Goal: Communication & Community: Answer question/provide support

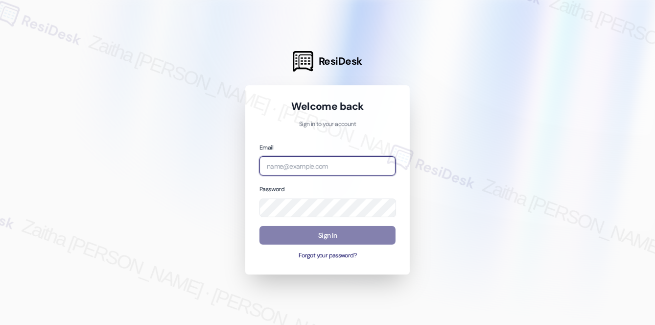
click at [281, 164] on input "email" at bounding box center [328, 165] width 136 height 19
type input "automated-surveys-a_c_lewis-zaitha.mae.[PERSON_NAME]@a_c_[DOMAIN_NAME]"
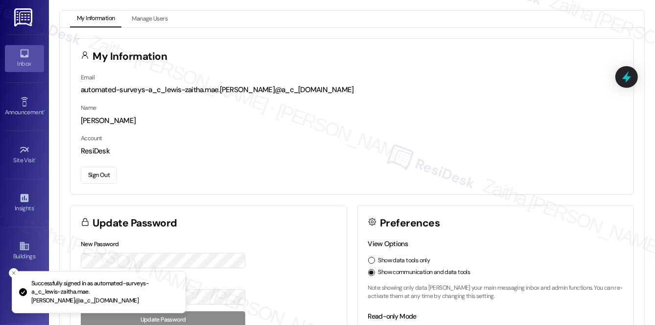
click at [24, 66] on div "Inbox" at bounding box center [24, 64] width 49 height 10
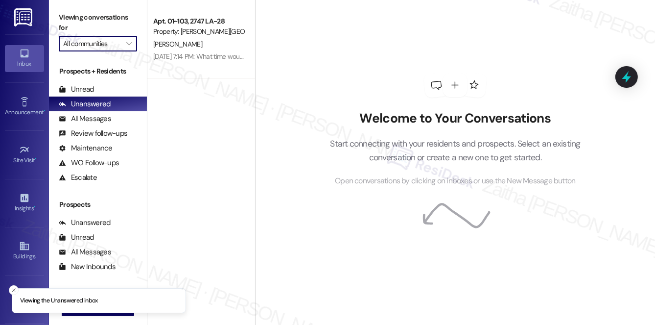
click at [106, 47] on input "All communities" at bounding box center [92, 44] width 58 height 16
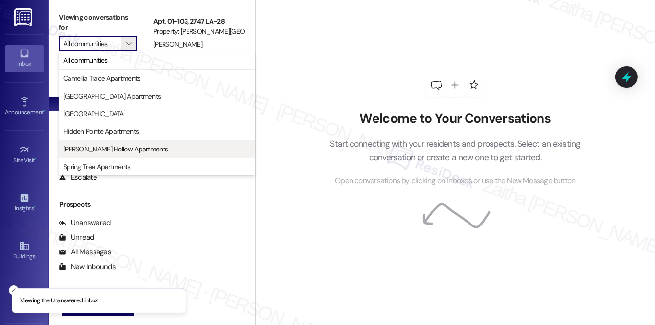
click at [111, 150] on span "[PERSON_NAME] Hollow Apartments" at bounding box center [115, 149] width 105 height 10
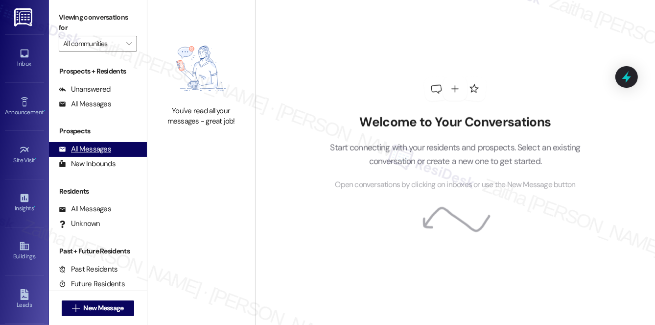
type input "[PERSON_NAME] Hollow Apartments"
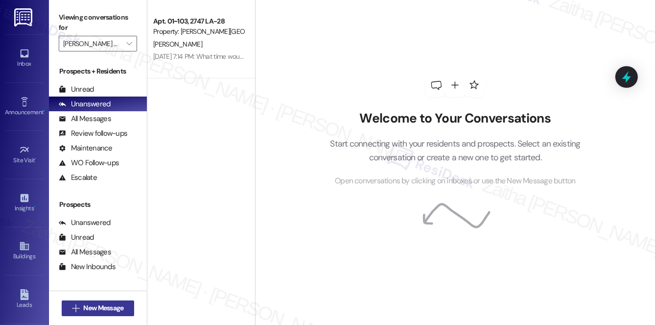
click at [90, 308] on span "New Message" at bounding box center [103, 308] width 40 height 10
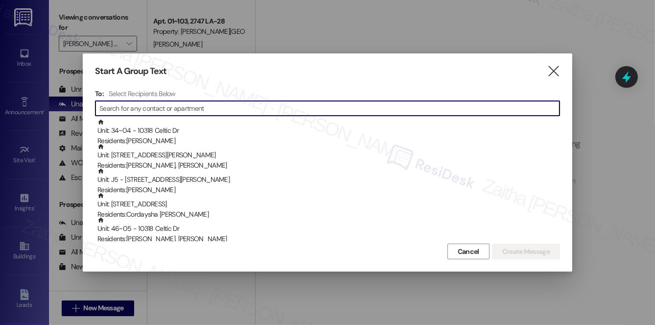
click at [194, 109] on input at bounding box center [329, 108] width 461 height 14
paste input "[PERSON_NAME]."
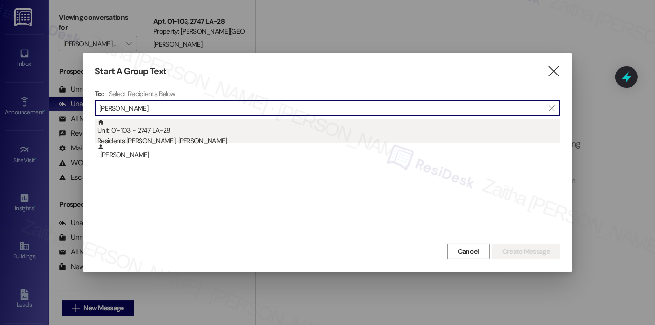
type input "[PERSON_NAME]"
click at [153, 129] on div "Unit: 01~103 - 2747 LA-28 Residents: [PERSON_NAME], [PERSON_NAME]" at bounding box center [328, 133] width 463 height 28
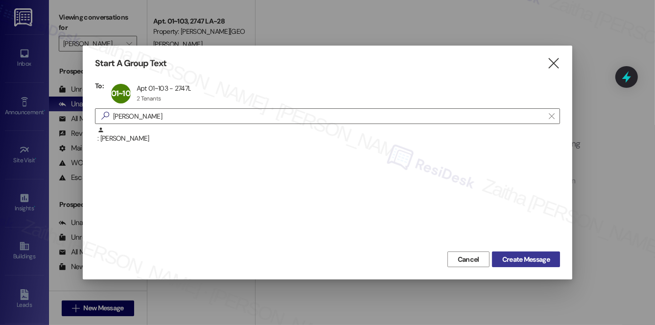
click at [525, 261] on span "Create Message" at bounding box center [527, 259] width 48 height 10
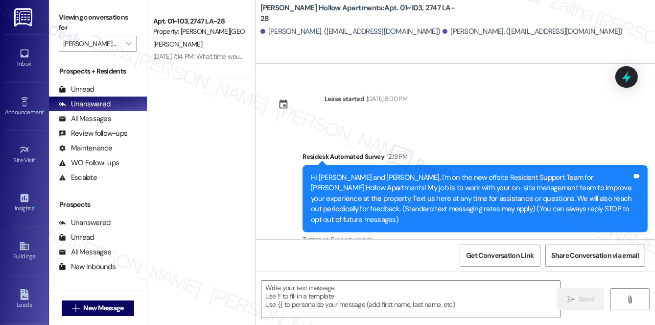
type textarea "Fetching suggested responses. Please feel free to read through the conversation…"
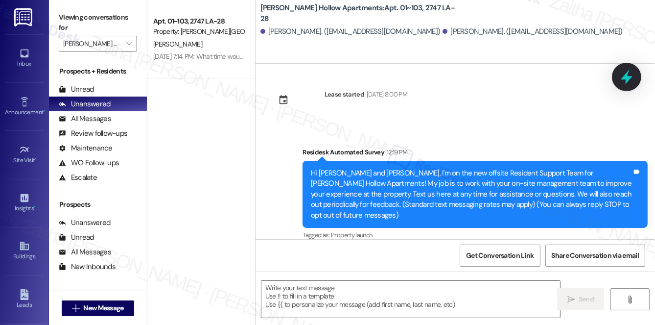
click at [630, 78] on icon at bounding box center [627, 77] width 12 height 15
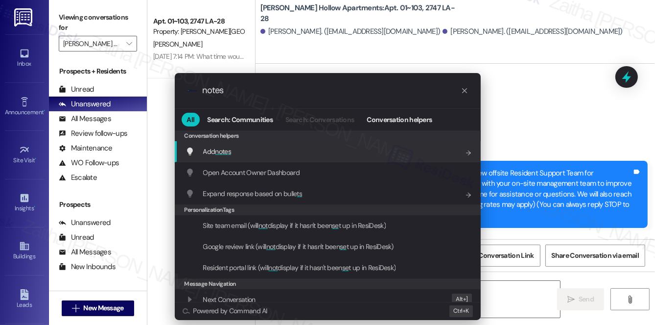
type input "notes"
click at [213, 152] on span "Add notes" at bounding box center [217, 151] width 28 height 9
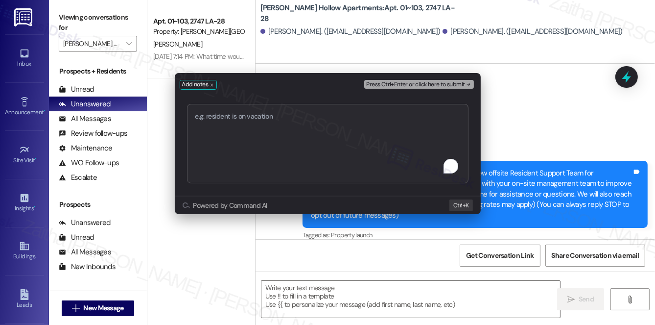
click at [291, 148] on textarea "To enrich screen reader interactions, please activate Accessibility in Grammarl…" at bounding box center [328, 143] width 282 height 79
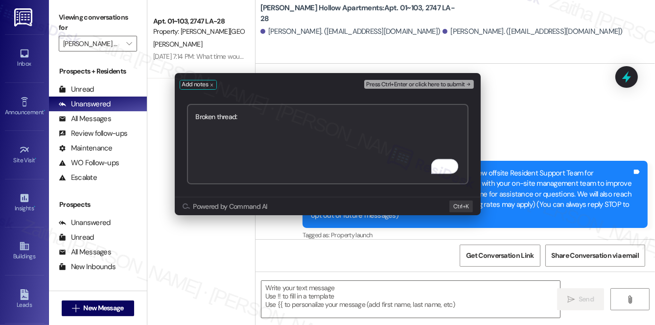
paste textarea "[URL][DOMAIN_NAME]"
type textarea "Broken thread: [URL][DOMAIN_NAME]"
click at [427, 85] on span "Press Ctrl+Enter or click here to submit" at bounding box center [415, 84] width 98 height 7
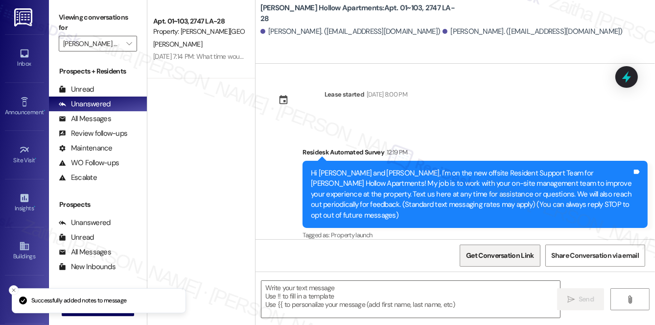
click at [491, 257] on span "Get Conversation Link" at bounding box center [500, 255] width 68 height 10
